Goal: Task Accomplishment & Management: Manage account settings

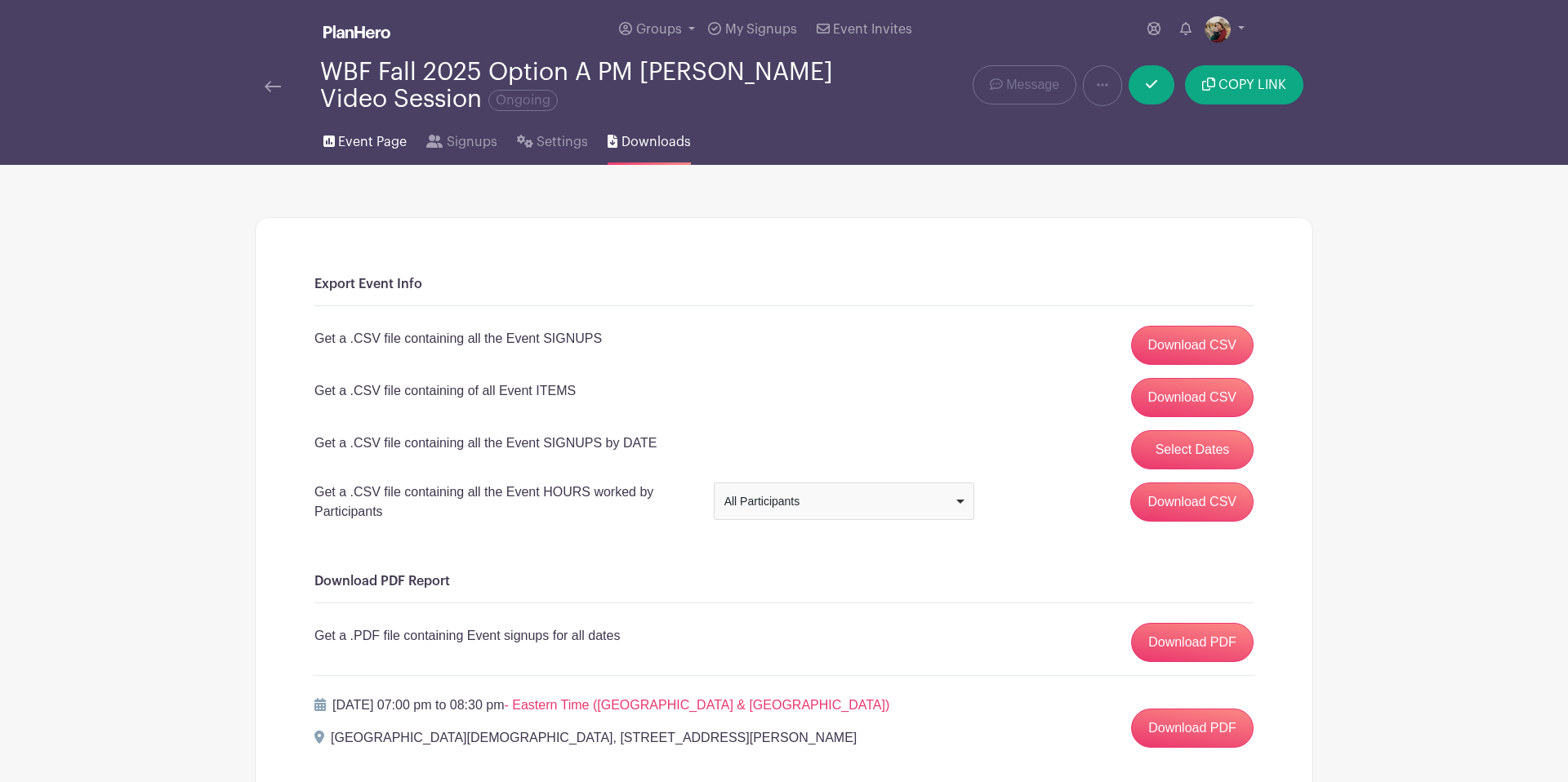
click at [365, 150] on span "Event Page" at bounding box center [372, 141] width 69 height 20
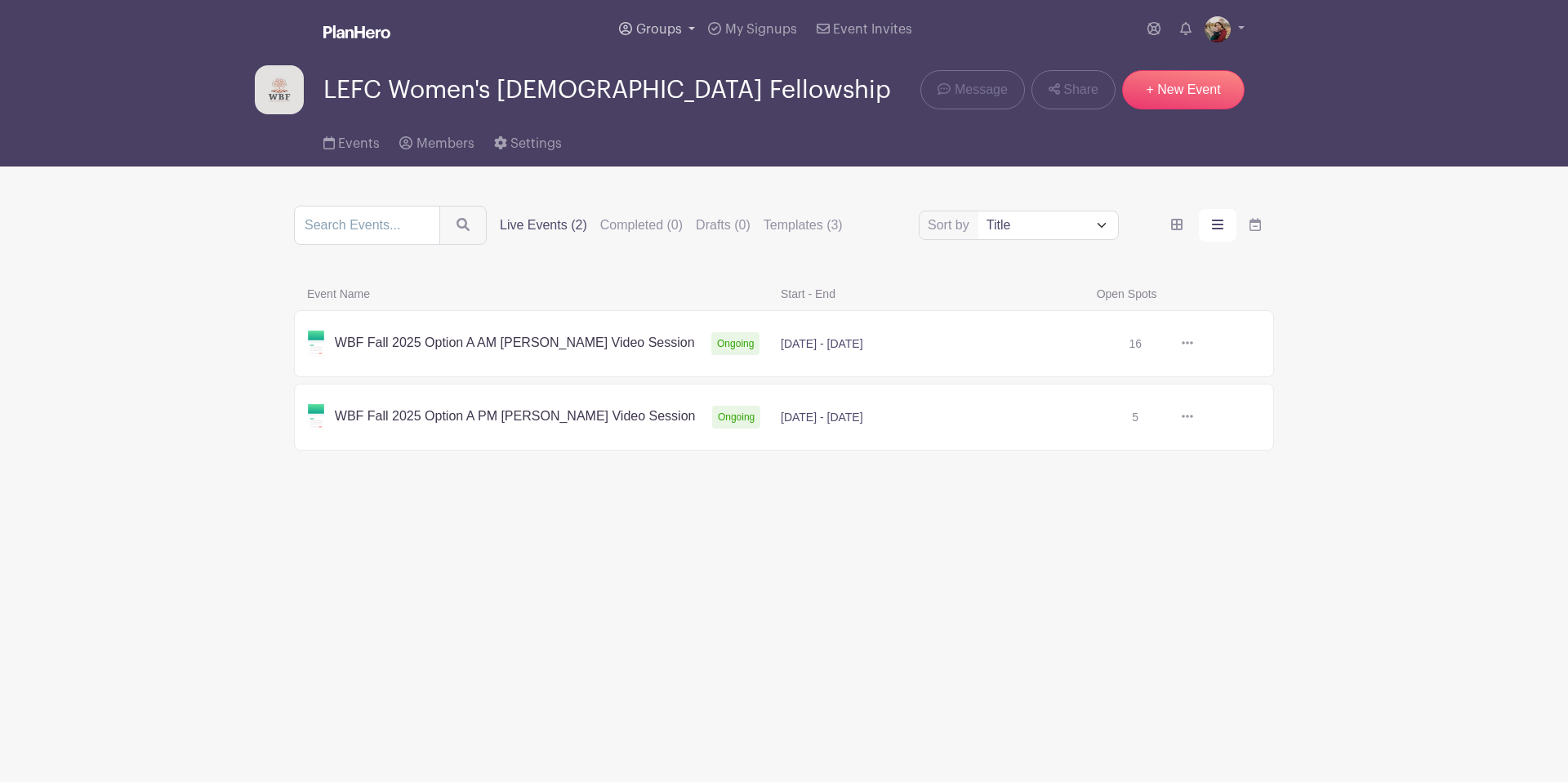
drag, startPoint x: 671, startPoint y: 37, endPoint x: 668, endPoint y: 73, distance: 36.1
click at [671, 38] on link "Groups" at bounding box center [657, 29] width 89 height 58
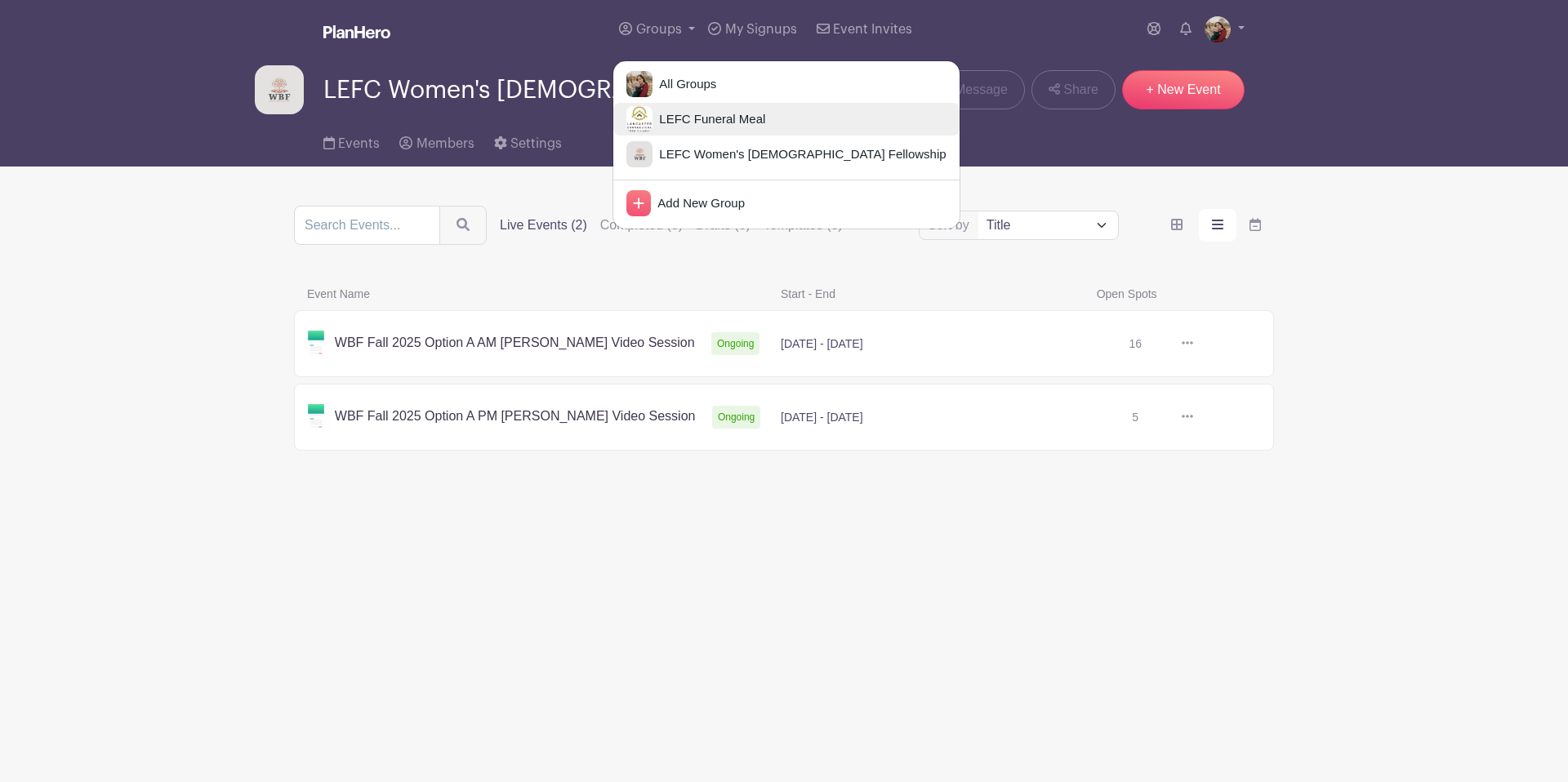
click at [677, 119] on span "LEFC Funeral Meal" at bounding box center [710, 120] width 113 height 19
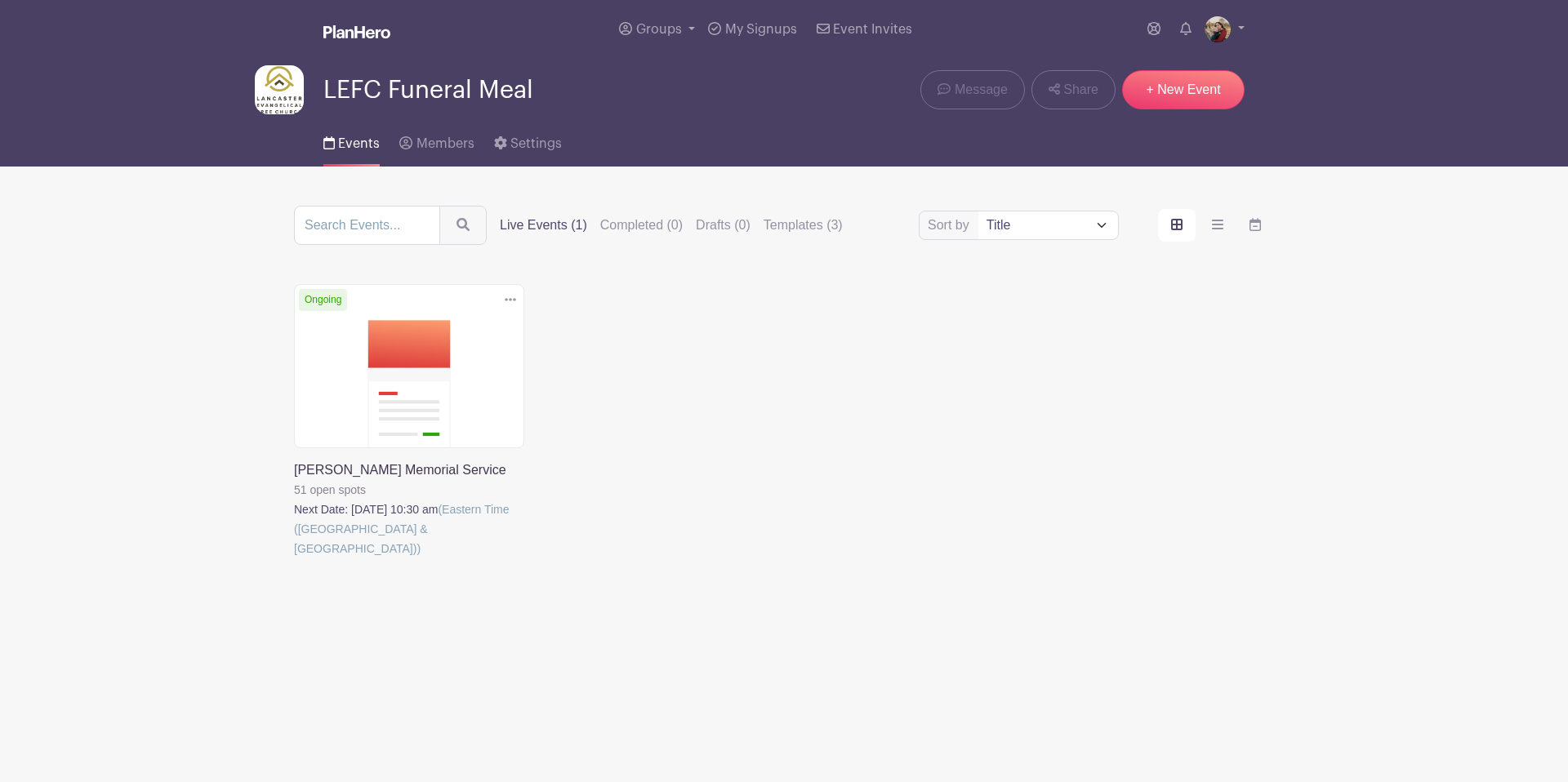
click at [294, 559] on link at bounding box center [294, 559] width 0 height 0
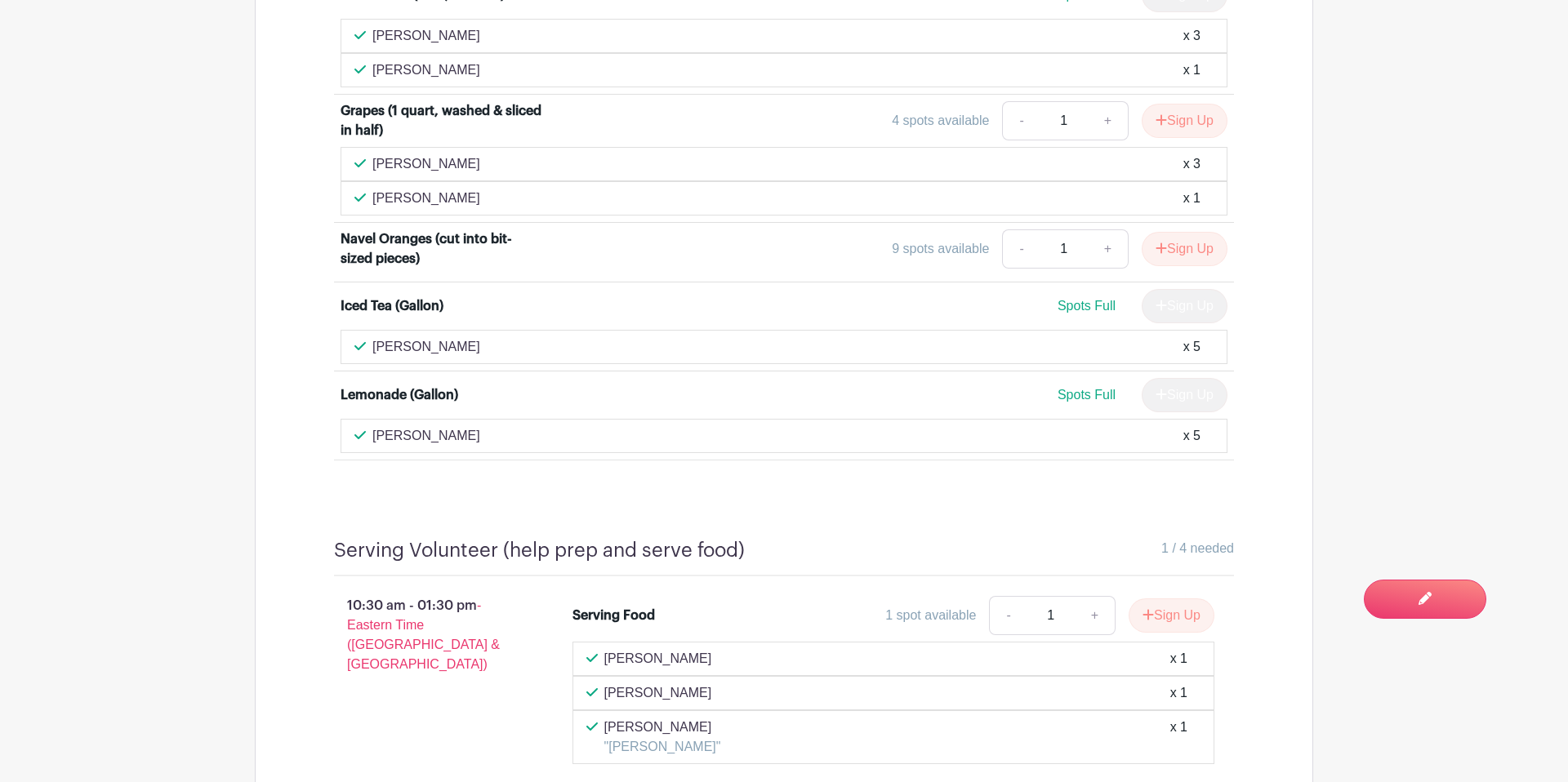
scroll to position [3352, 0]
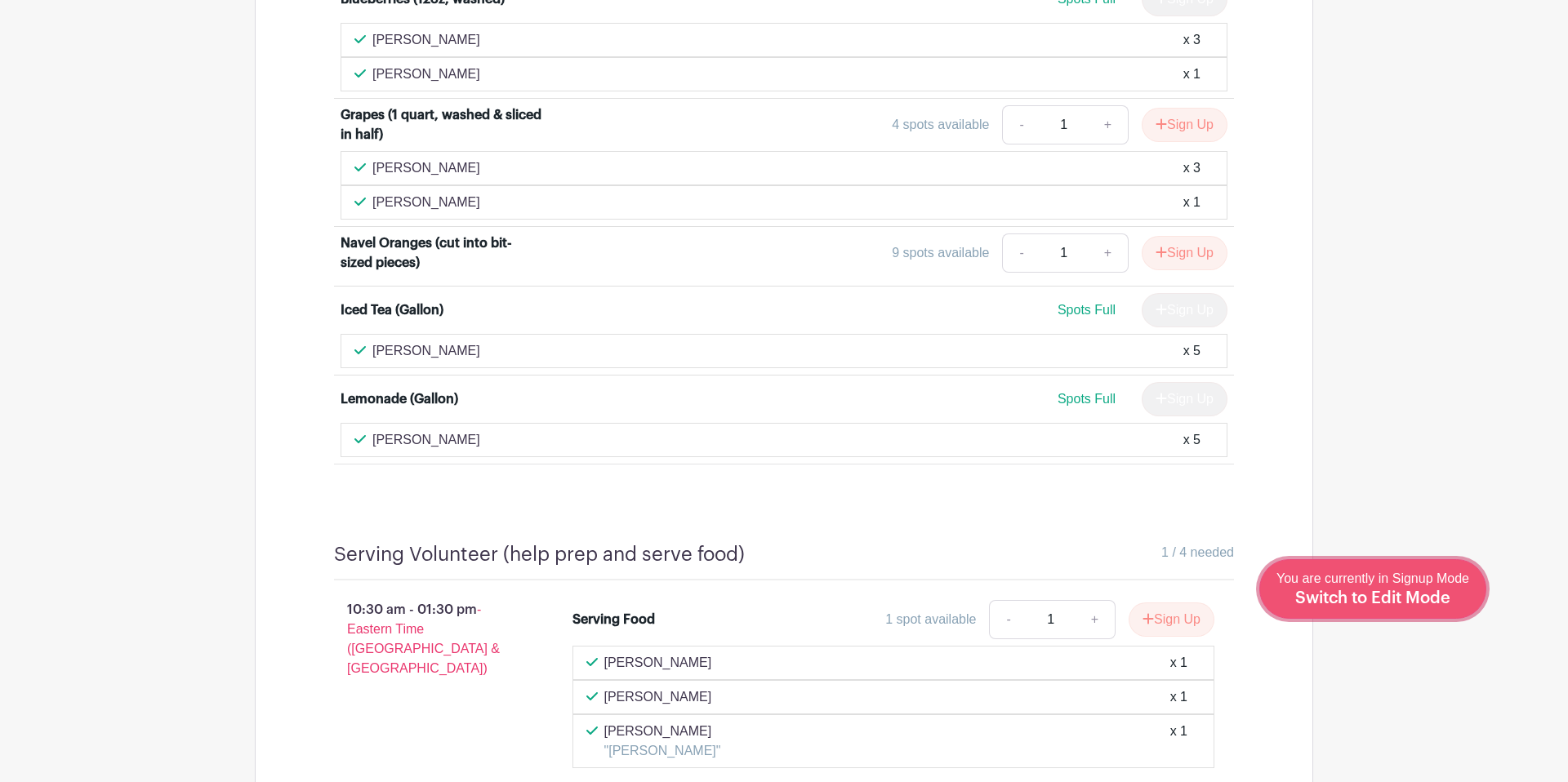
drag, startPoint x: 1395, startPoint y: 595, endPoint x: 1345, endPoint y: 585, distance: 51.0
click at [1395, 595] on span "Switch to Edit Mode" at bounding box center [1373, 598] width 155 height 16
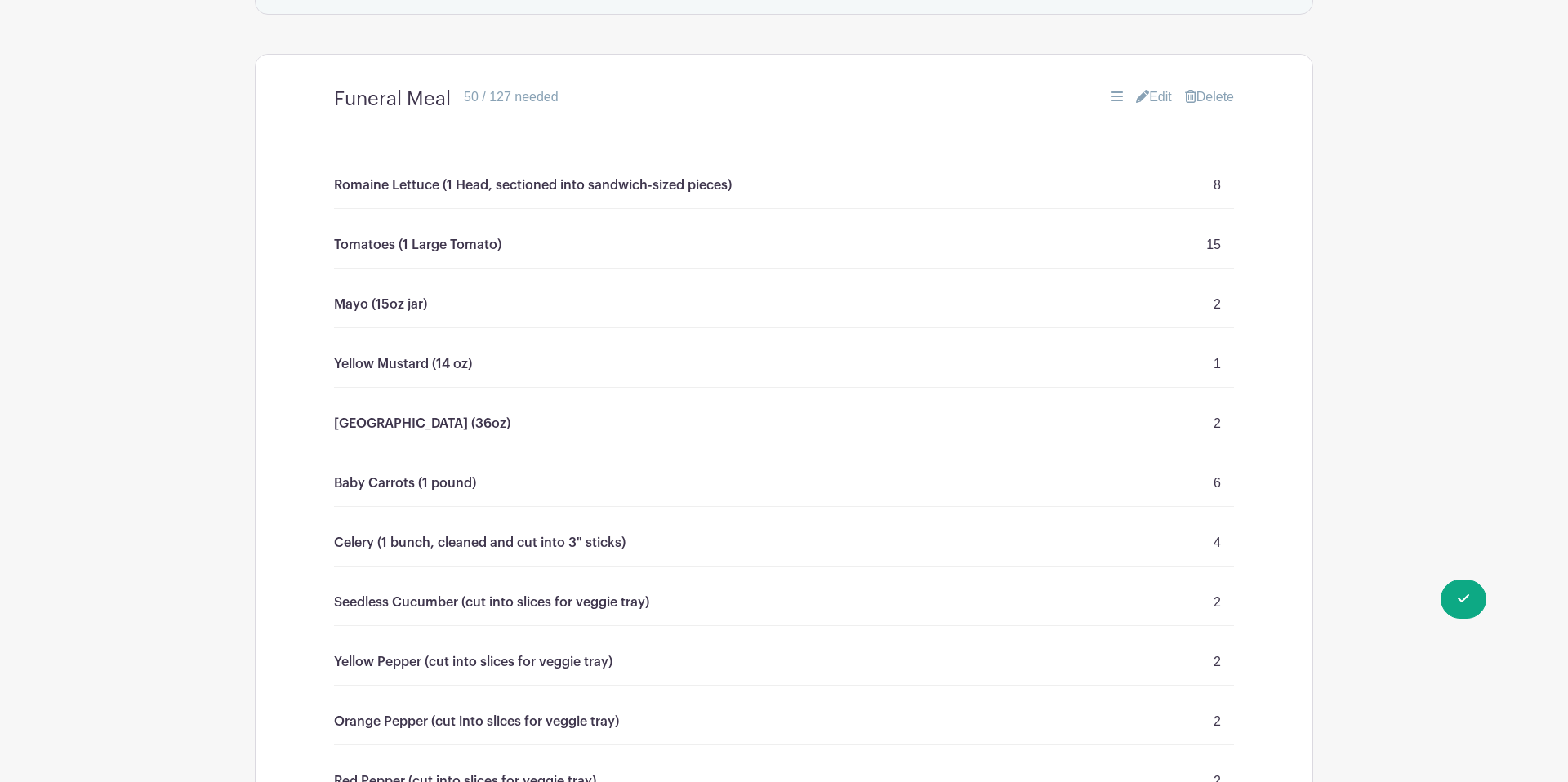
scroll to position [1296, 0]
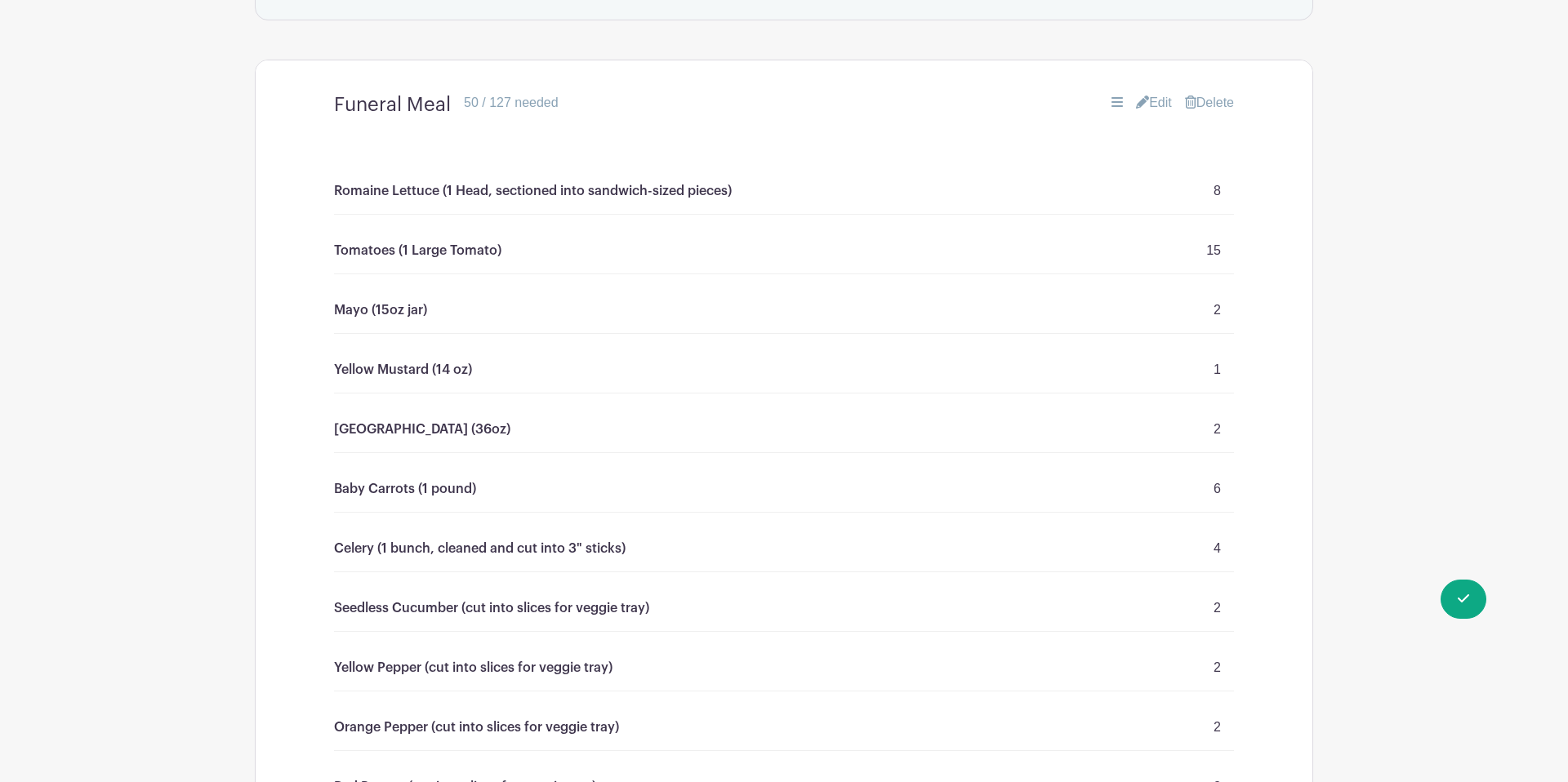
click at [1148, 106] on link "Edit" at bounding box center [1154, 103] width 36 height 20
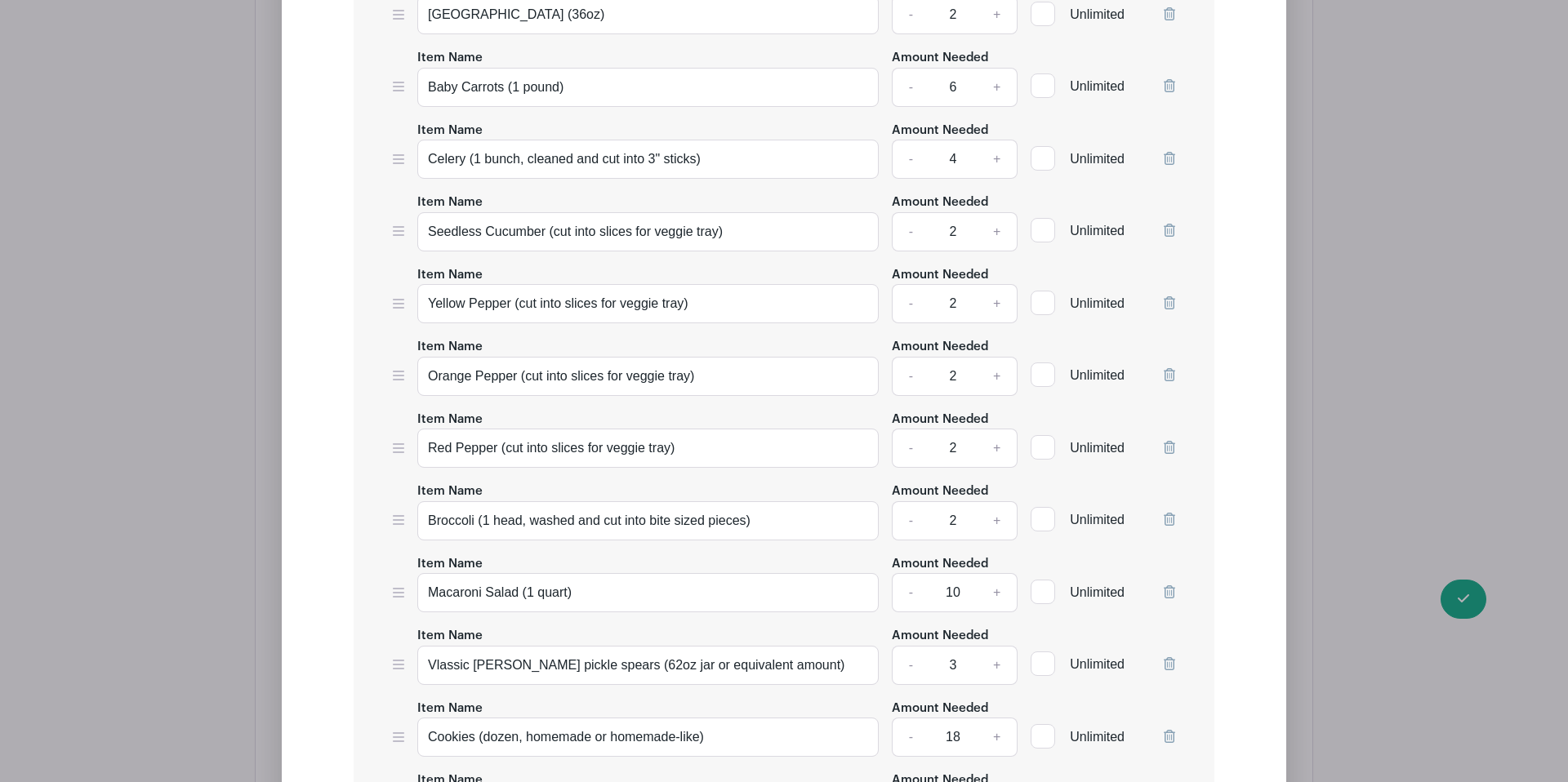
scroll to position [2075, 0]
click at [524, 387] on input "Orange Pepper (cut into slices for veggie tray)" at bounding box center [648, 376] width 462 height 40
type input "Orange Pepper (1 quart, cut into slices for veggie tray)"
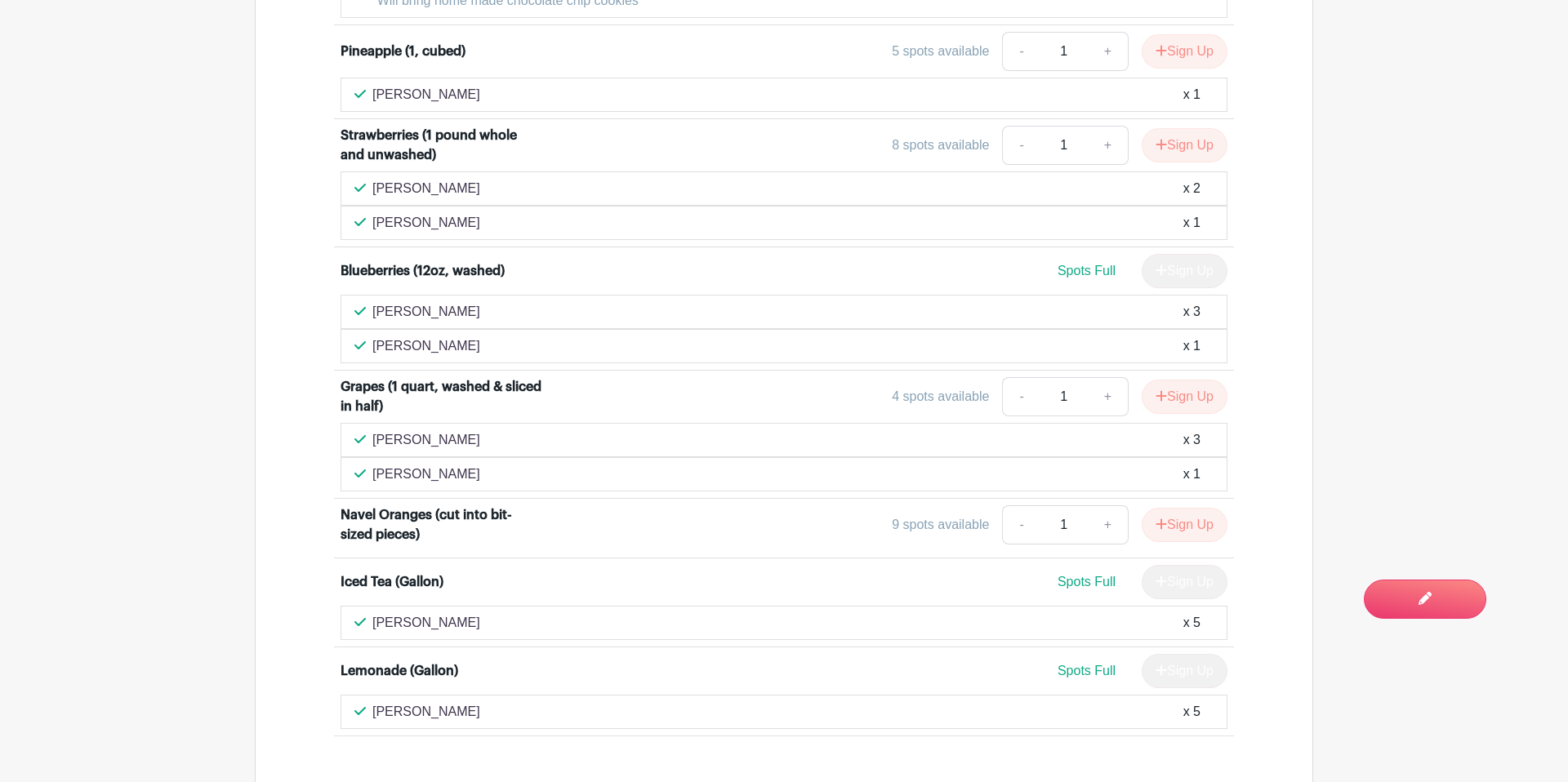
scroll to position [3084, 0]
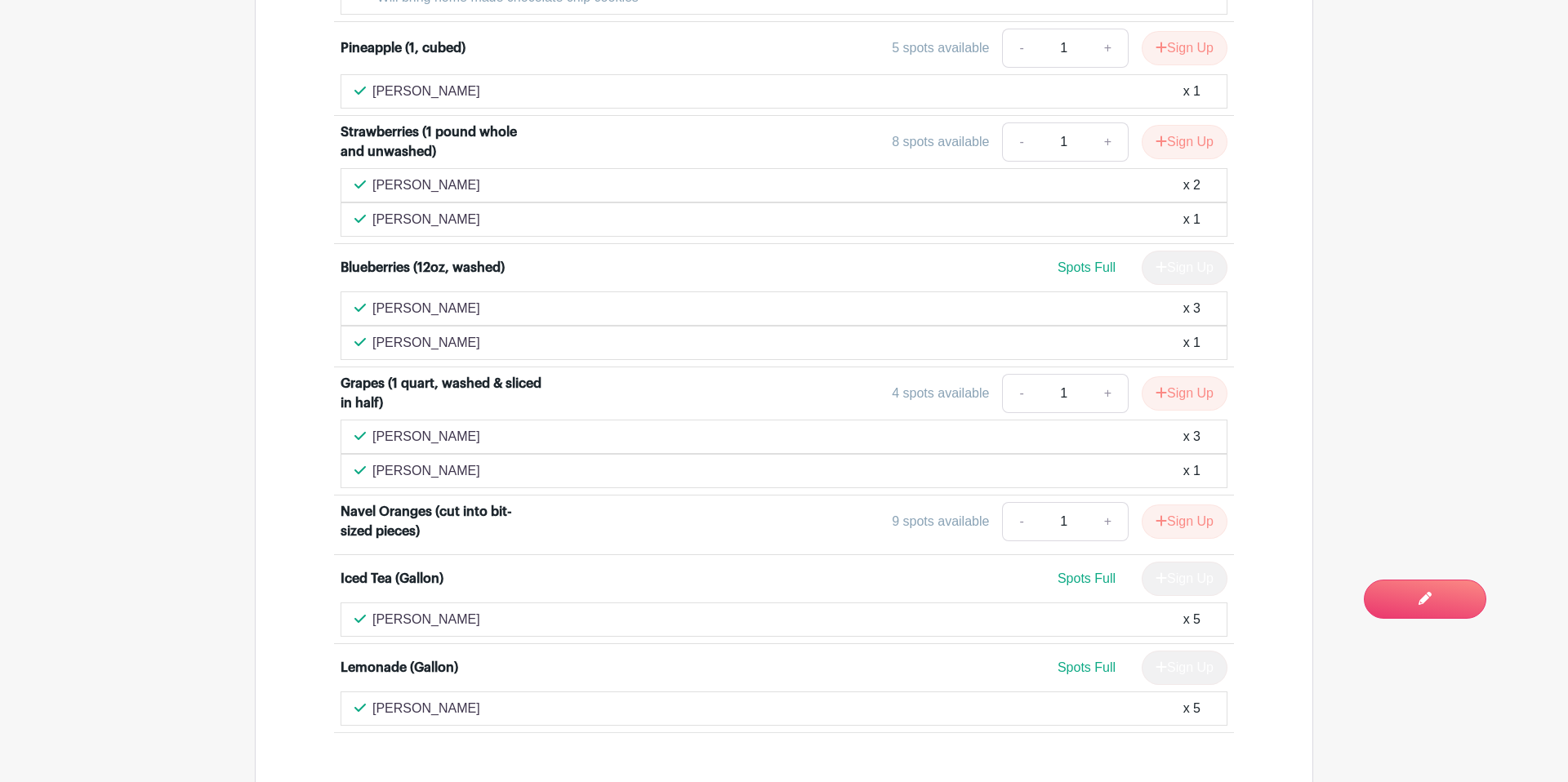
click at [443, 502] on div "Navel Oranges (cut into bit-sized pieces)" at bounding box center [441, 522] width 203 height 40
click at [1443, 611] on link "Edit Event You are currently in Signup Mode Switch to Edit Mode" at bounding box center [1373, 589] width 227 height 59
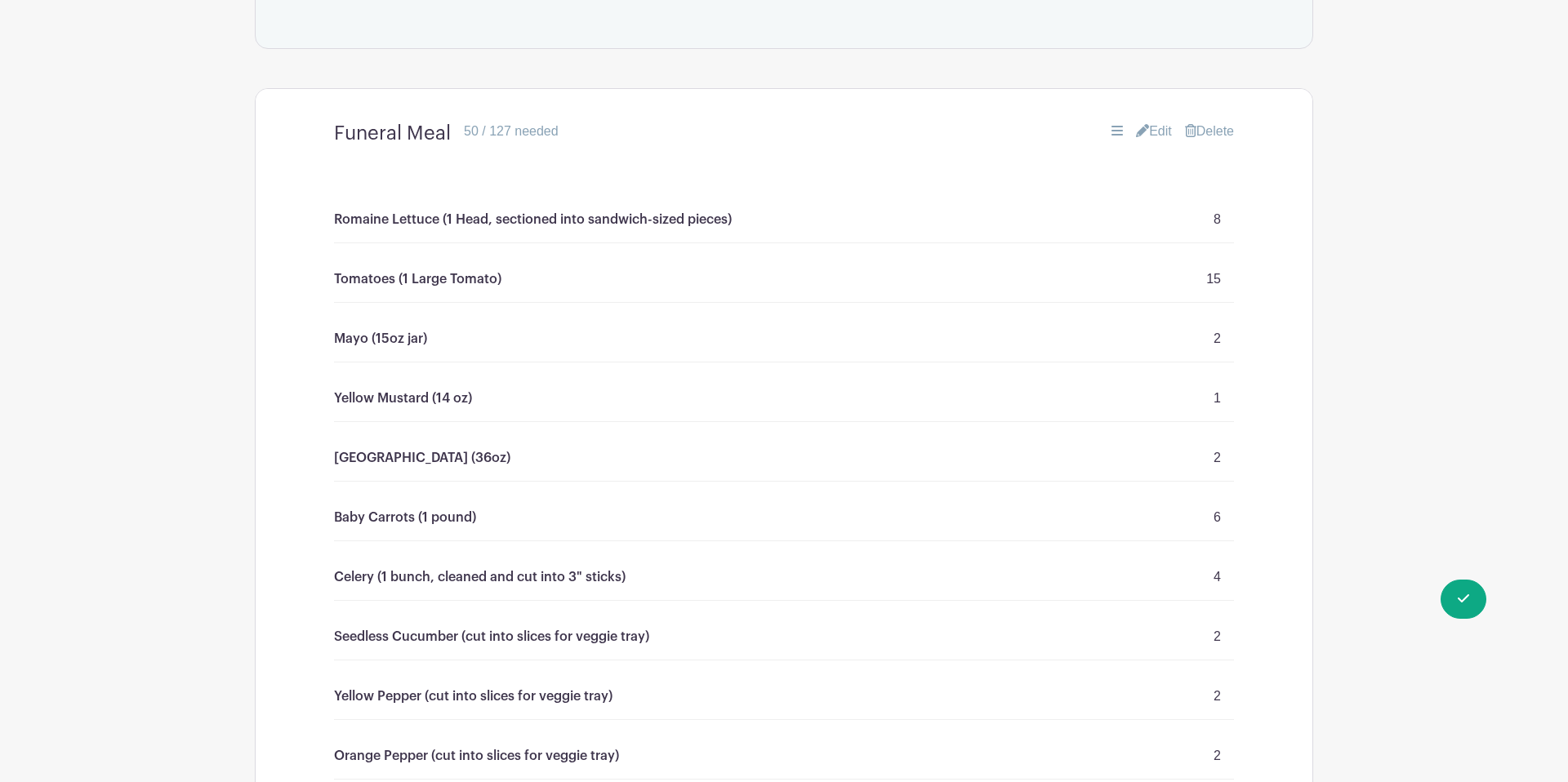
scroll to position [1308, 0]
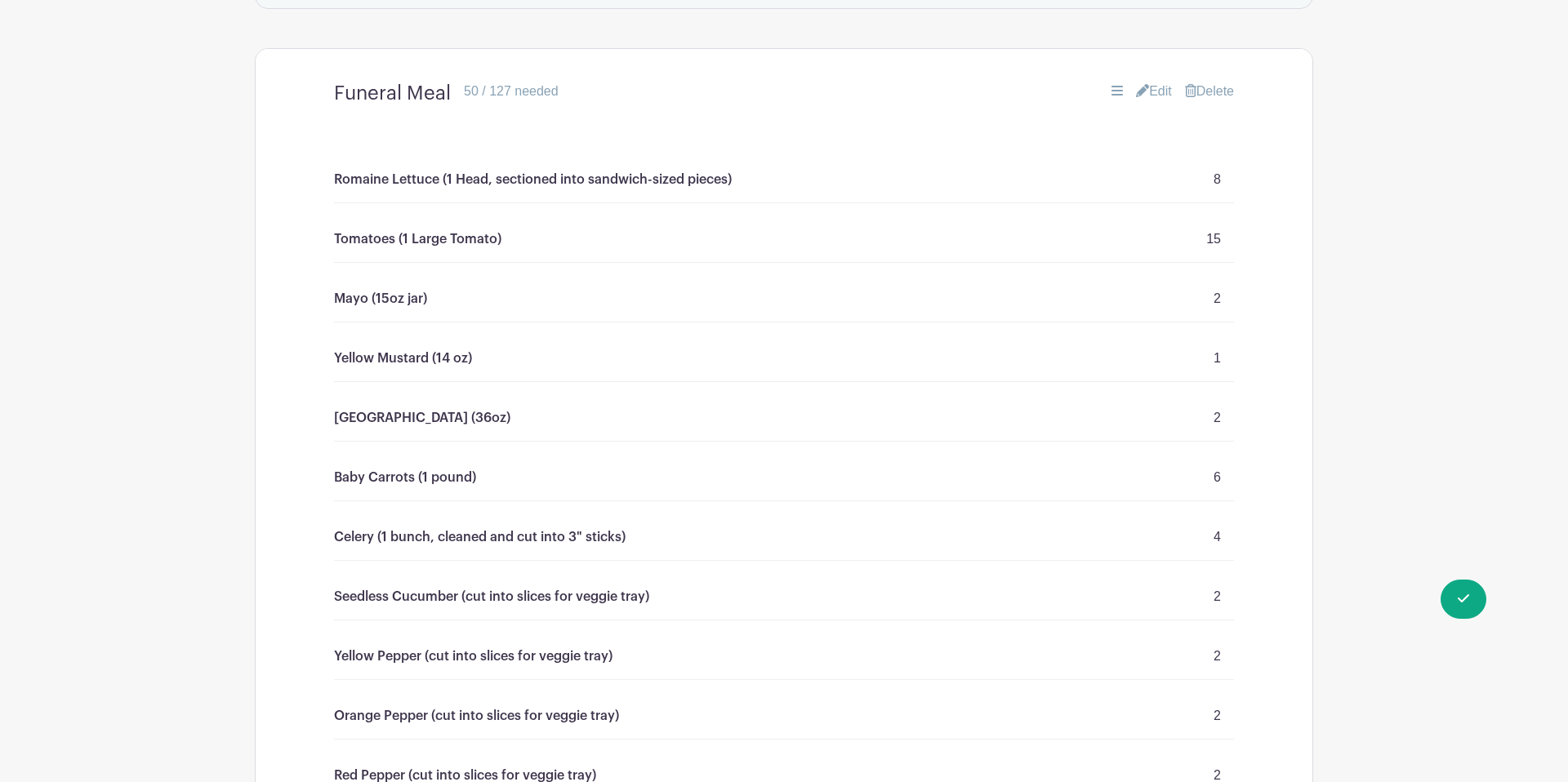
click at [1143, 90] on link "Edit" at bounding box center [1154, 91] width 36 height 20
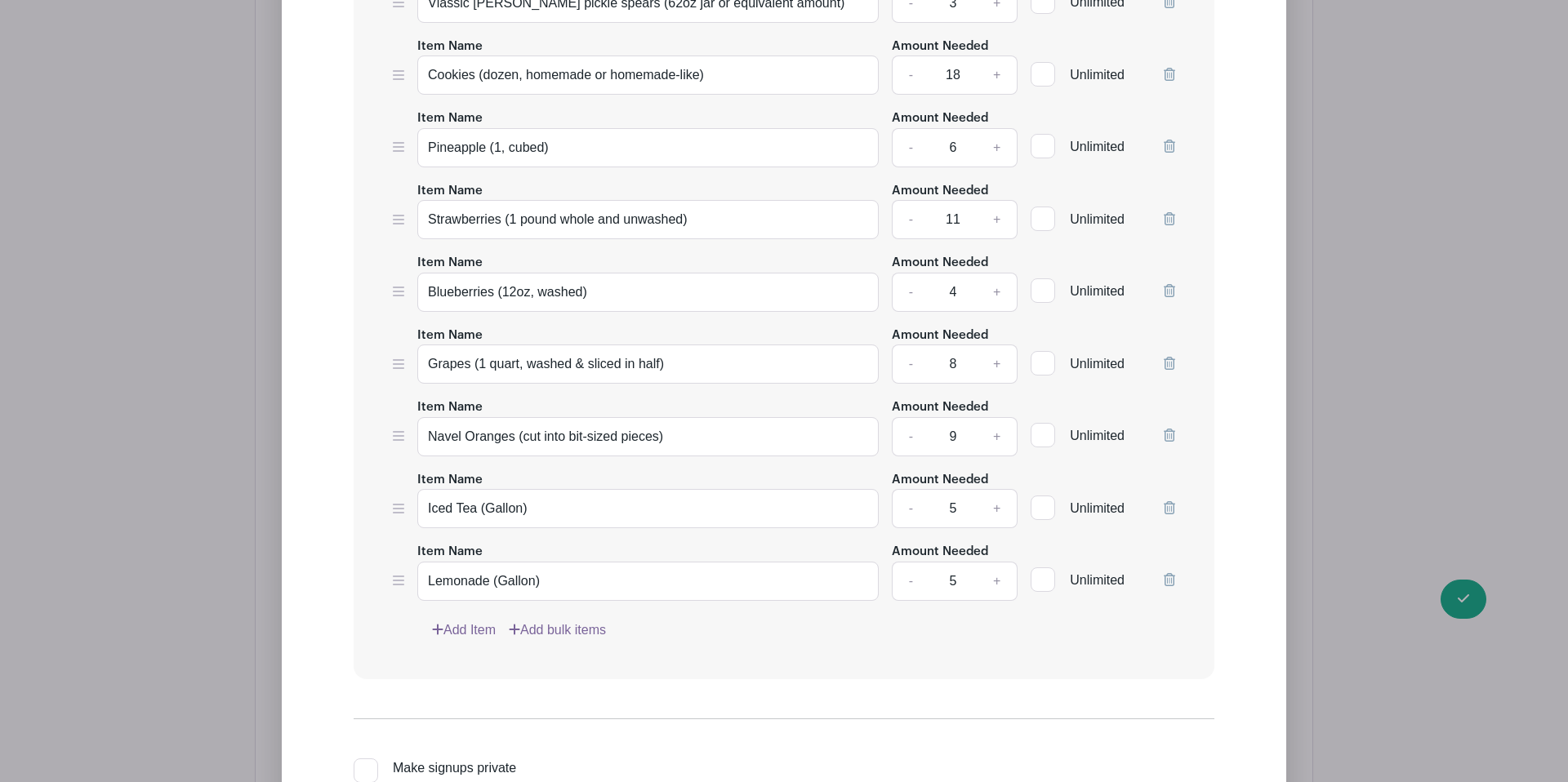
scroll to position [2747, 0]
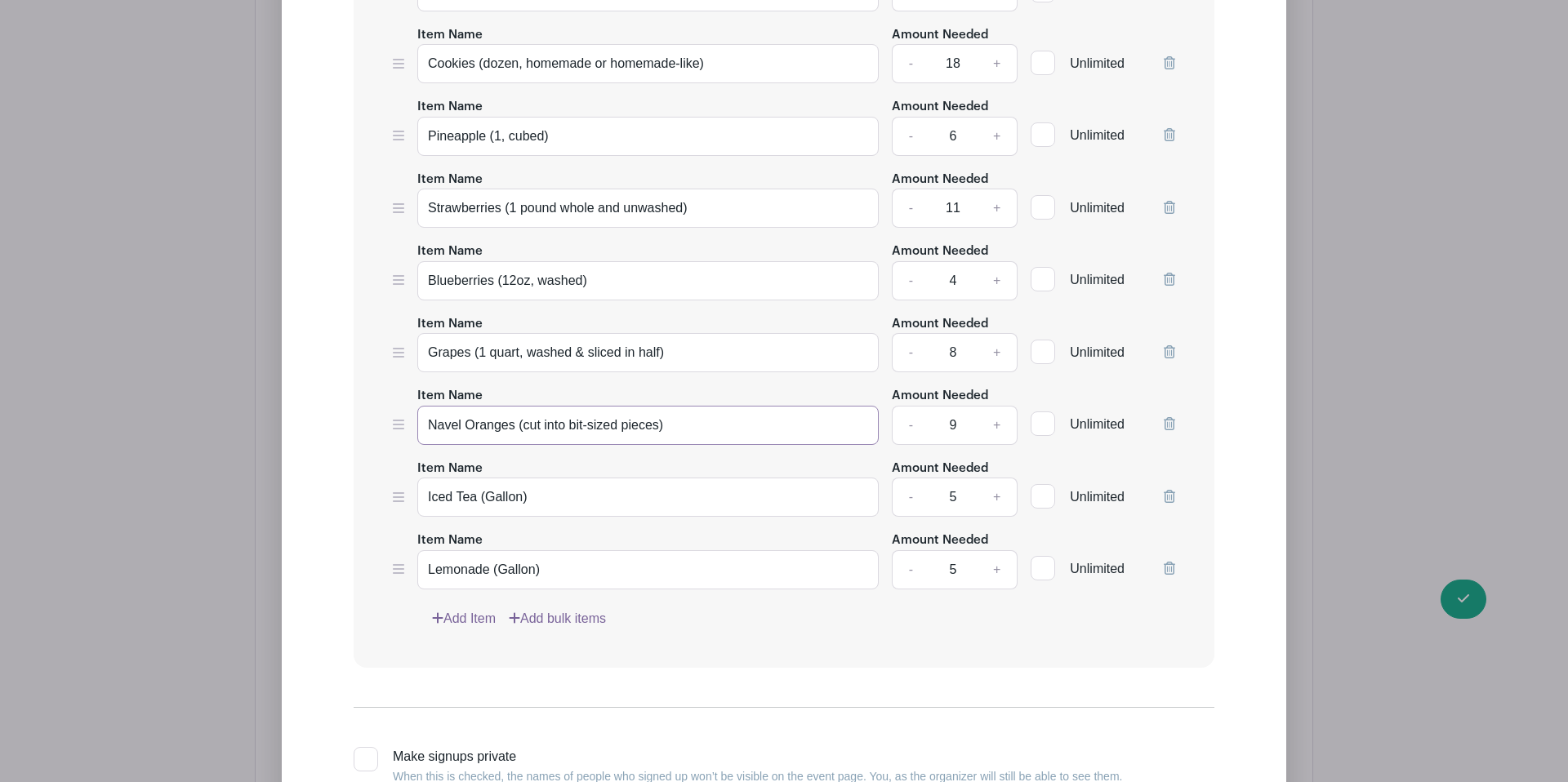
click at [523, 445] on input "Navel Oranges (cut into bit-sized pieces)" at bounding box center [648, 426] width 462 height 40
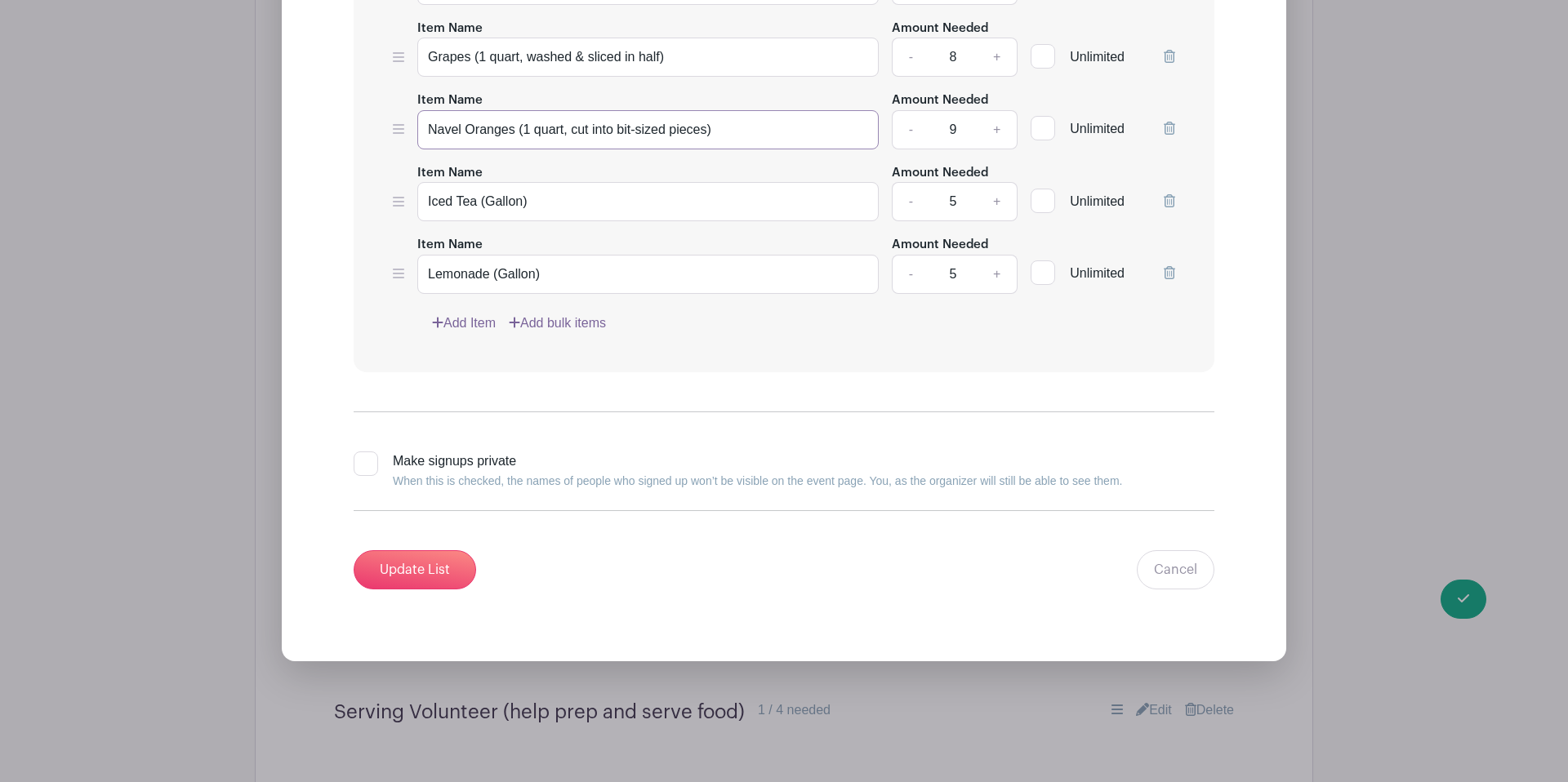
scroll to position [3043, 0]
type input "Navel Oranges (1 quart, cut into bit-sized pieces)"
click at [431, 588] on input "Update List" at bounding box center [415, 569] width 122 height 40
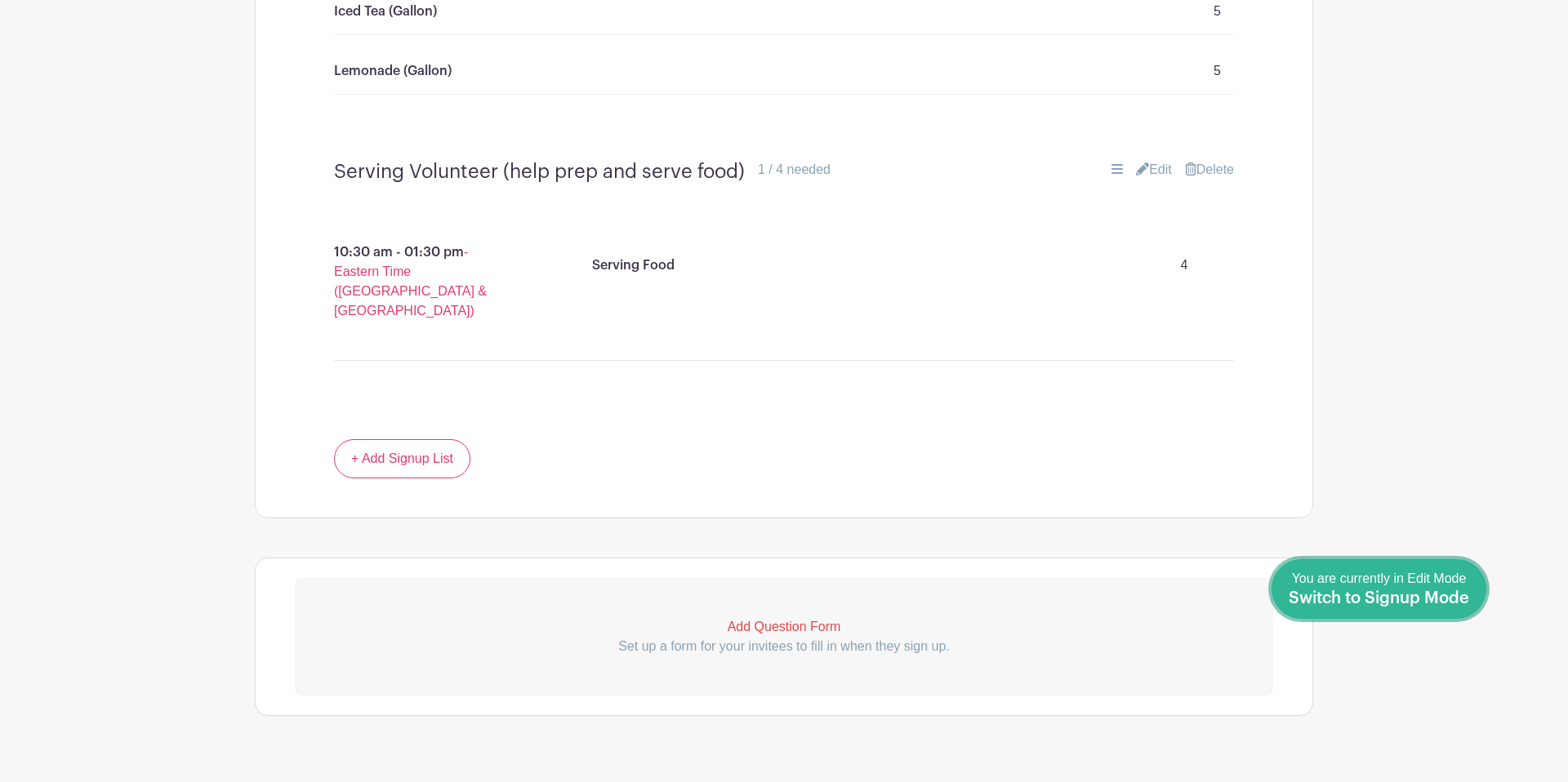
click at [1431, 593] on span "Switch to Signup Mode" at bounding box center [1380, 598] width 181 height 16
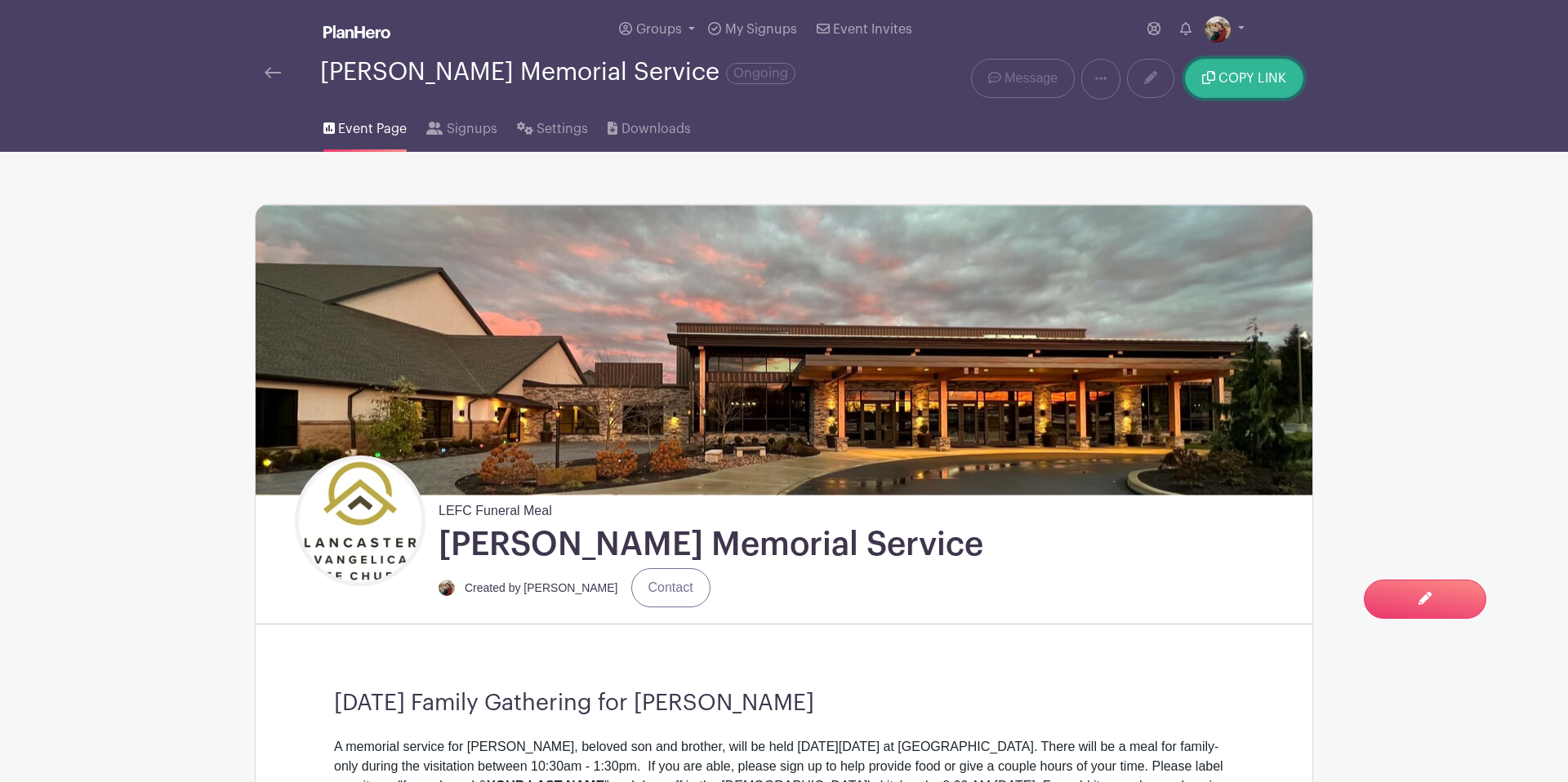
click at [1204, 80] on icon "submit" at bounding box center [1209, 77] width 13 height 13
